Goal: Task Accomplishment & Management: Use online tool/utility

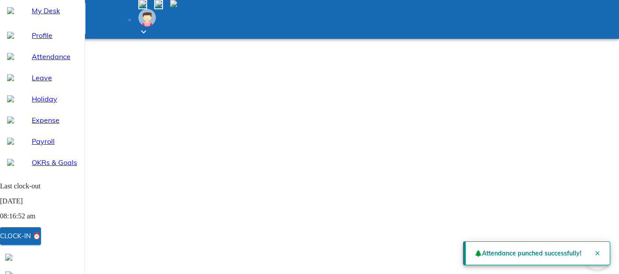
select select "9"
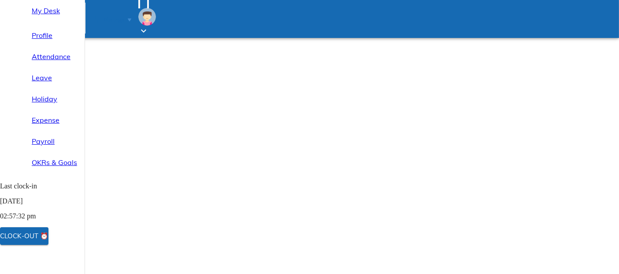
select select "9"
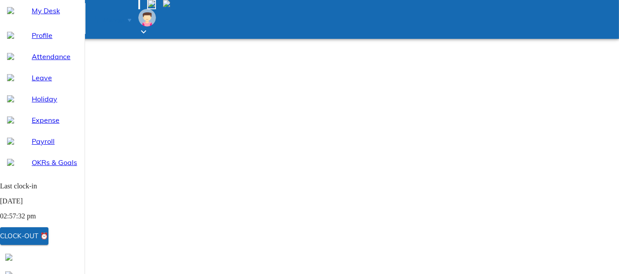
select select "9"
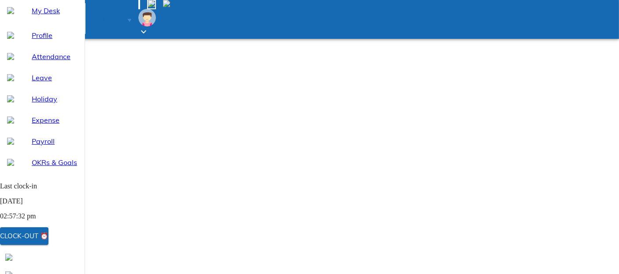
select select "9"
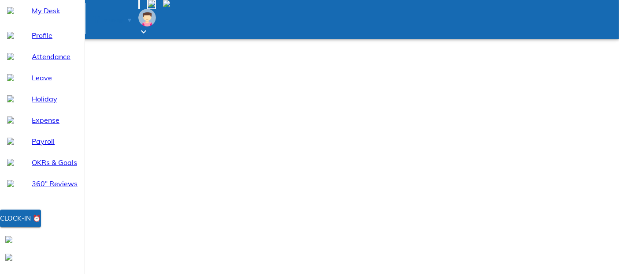
select select "9"
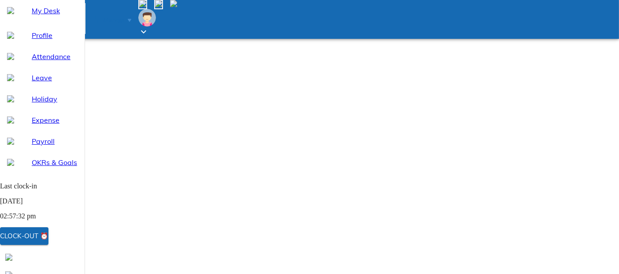
select select "9"
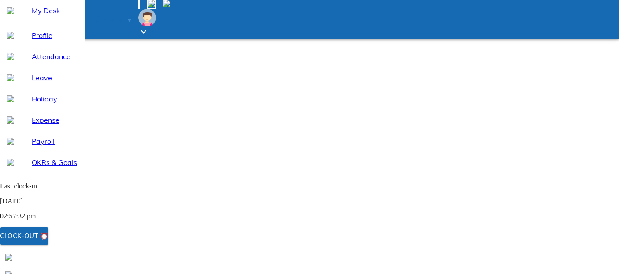
select select "9"
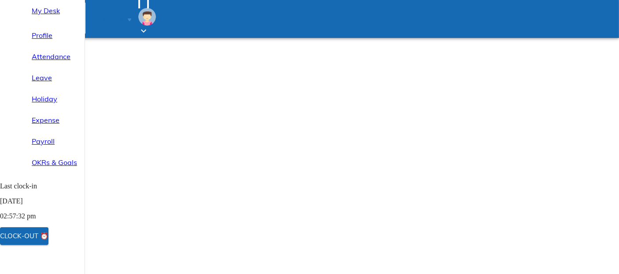
select select "9"
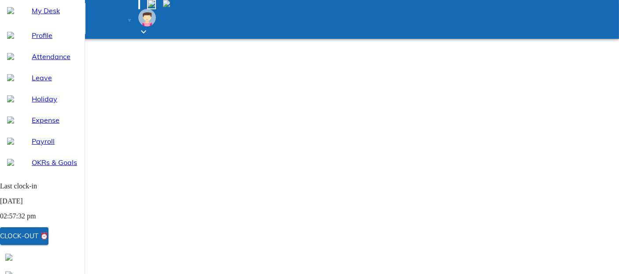
select select "9"
click at [37, 41] on span "Profile" at bounding box center [55, 35] width 46 height 11
click at [36, 16] on span "My Desk" at bounding box center [55, 10] width 46 height 11
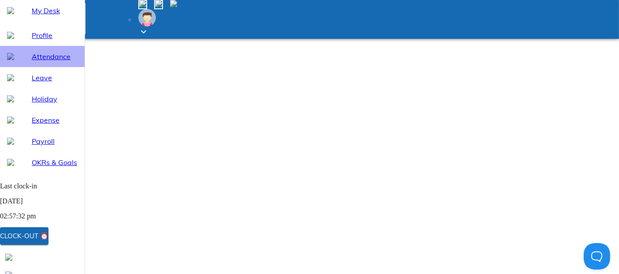
click at [36, 62] on span "Attendance" at bounding box center [55, 56] width 46 height 11
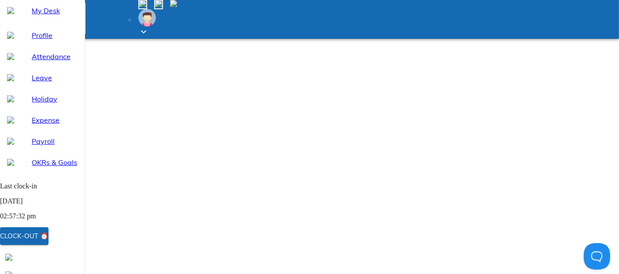
select select "9"
click at [48, 237] on div "Clock-out ⏰" at bounding box center [24, 235] width 48 height 11
select select "9"
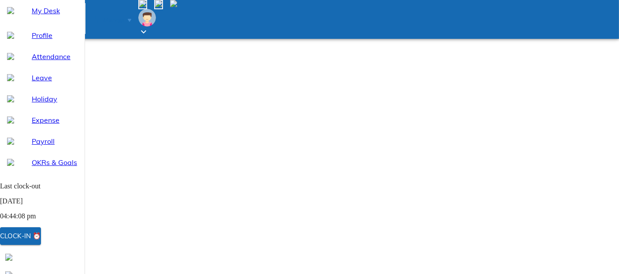
select select "9"
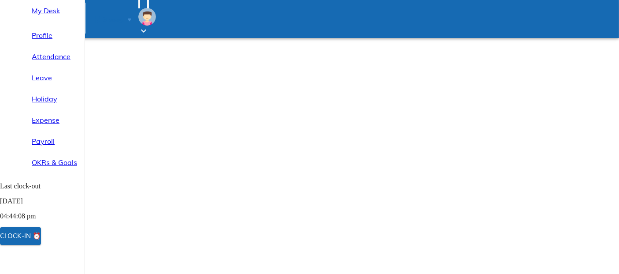
select select "9"
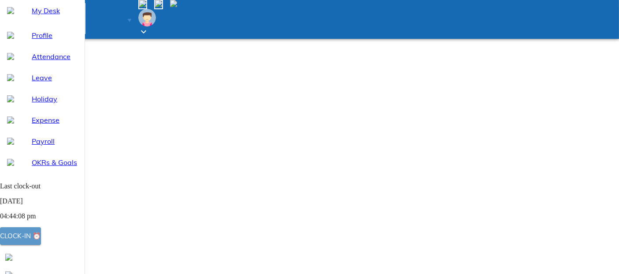
click at [41, 240] on div "Clock-in ⏰" at bounding box center [20, 235] width 41 height 11
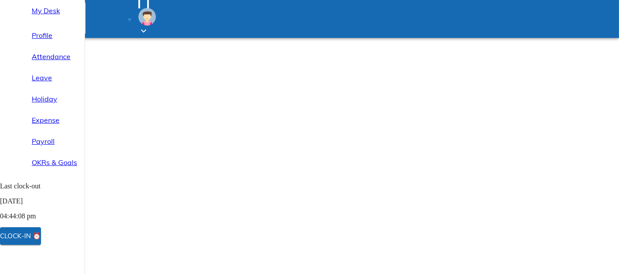
select select "9"
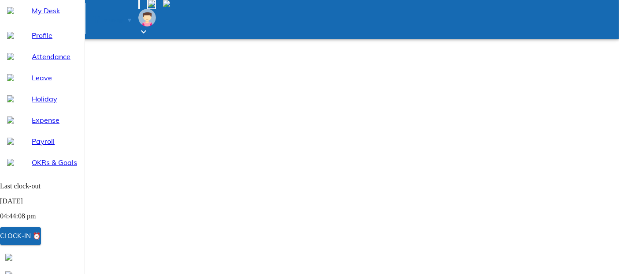
select select "9"
click at [41, 238] on div "Clock-in ⏰" at bounding box center [20, 235] width 41 height 11
select select "9"
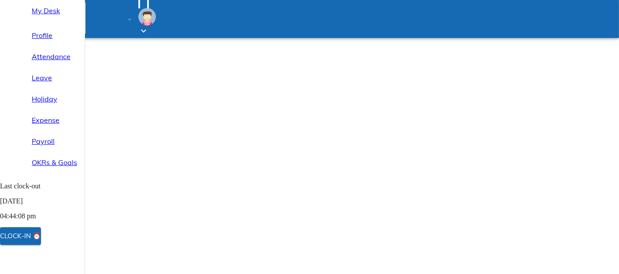
select select "9"
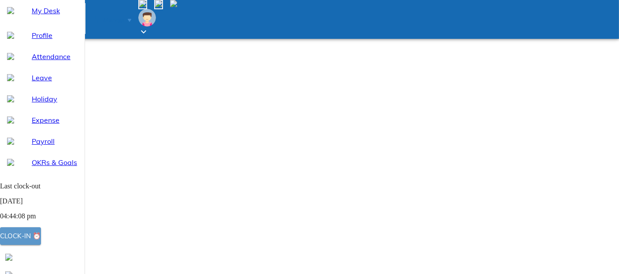
click at [41, 238] on div "Clock-in ⏰" at bounding box center [20, 235] width 41 height 11
select select "9"
click at [41, 239] on div "Clock-in ⏰" at bounding box center [20, 235] width 41 height 11
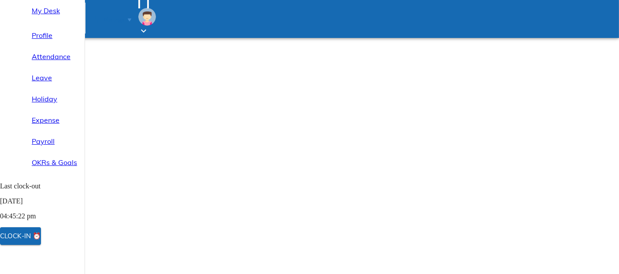
select select "9"
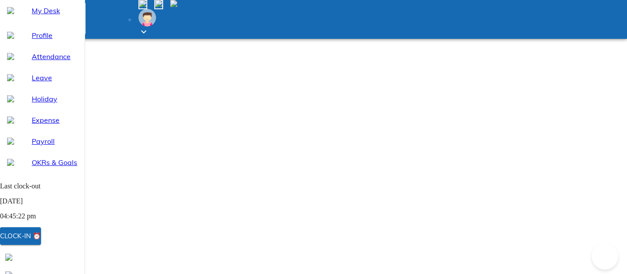
select select "9"
click at [41, 238] on div "Clock-in ⏰" at bounding box center [20, 235] width 41 height 11
select select "9"
